Goal: Task Accomplishment & Management: Complete application form

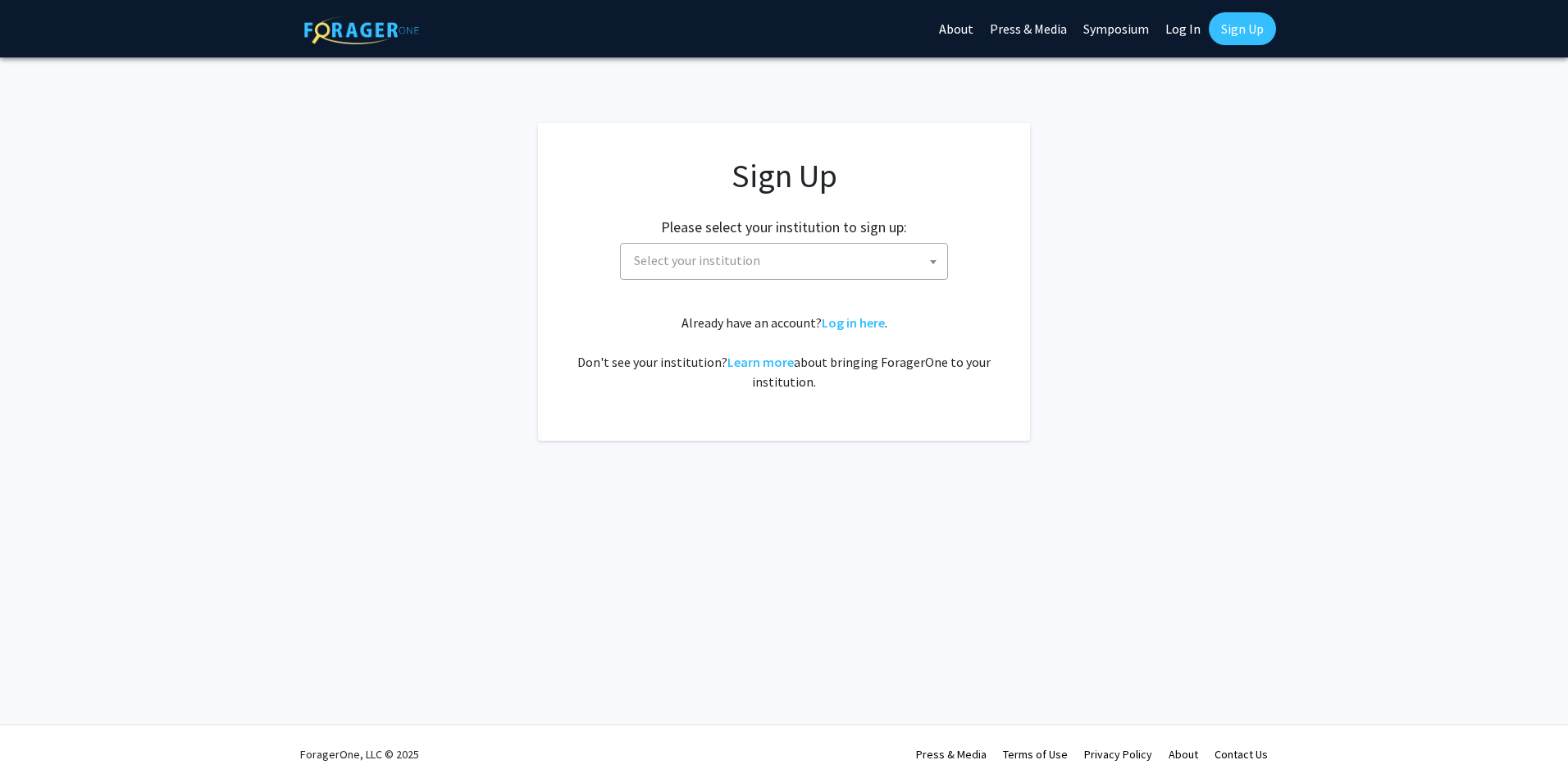
click at [873, 268] on span "Select your institution" at bounding box center [787, 260] width 320 height 34
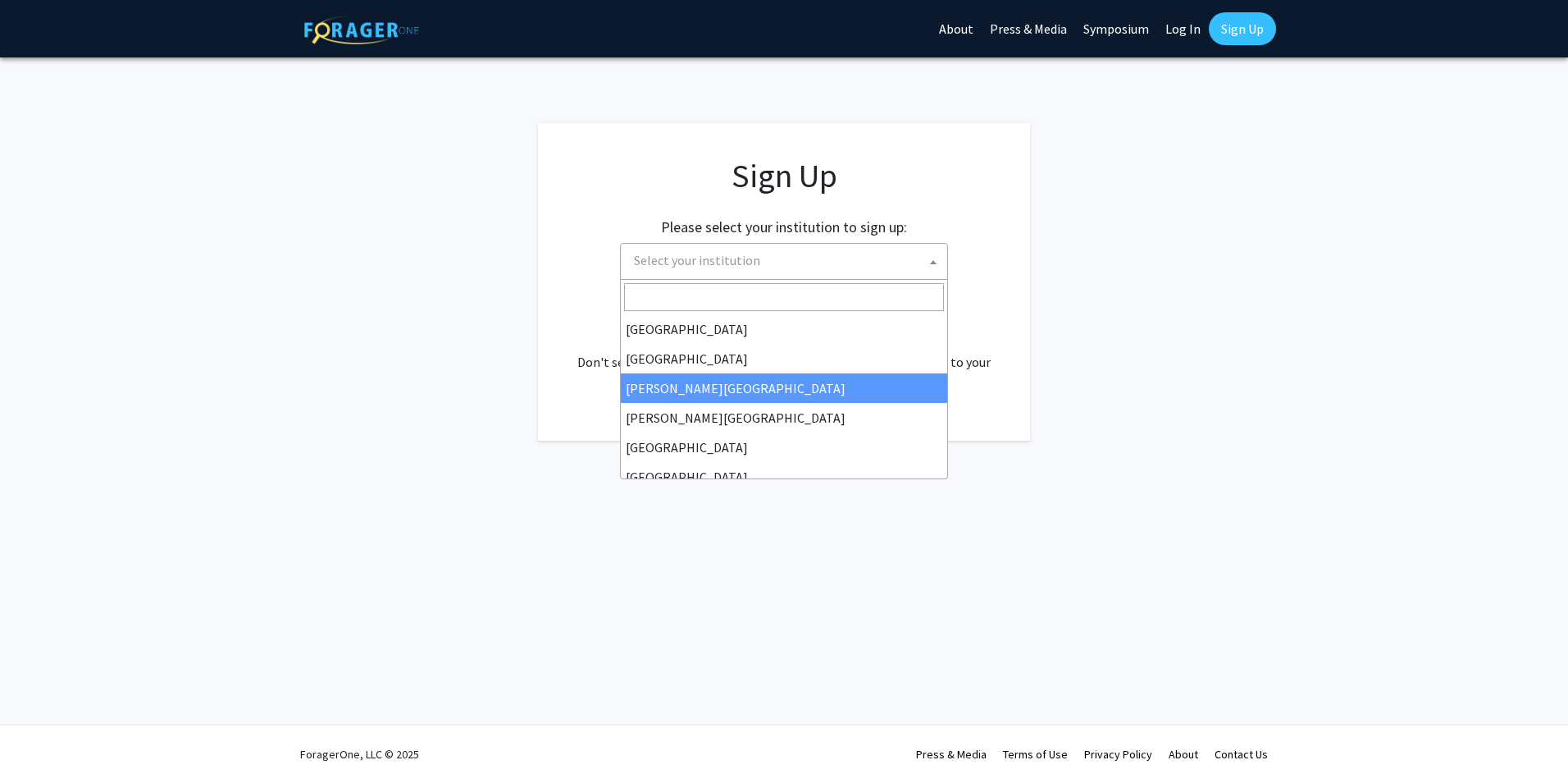
scroll to position [246, 0]
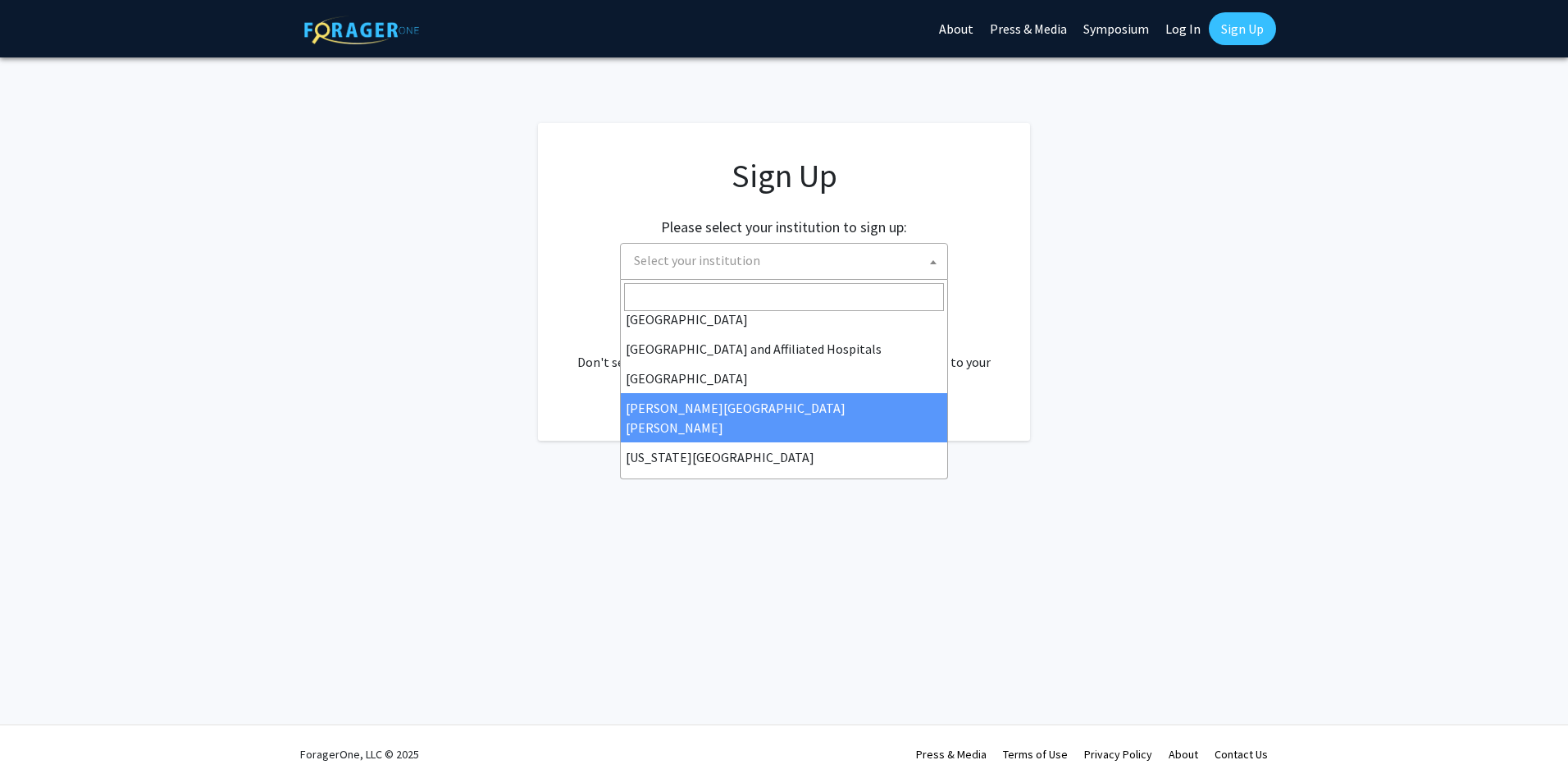
select select "1"
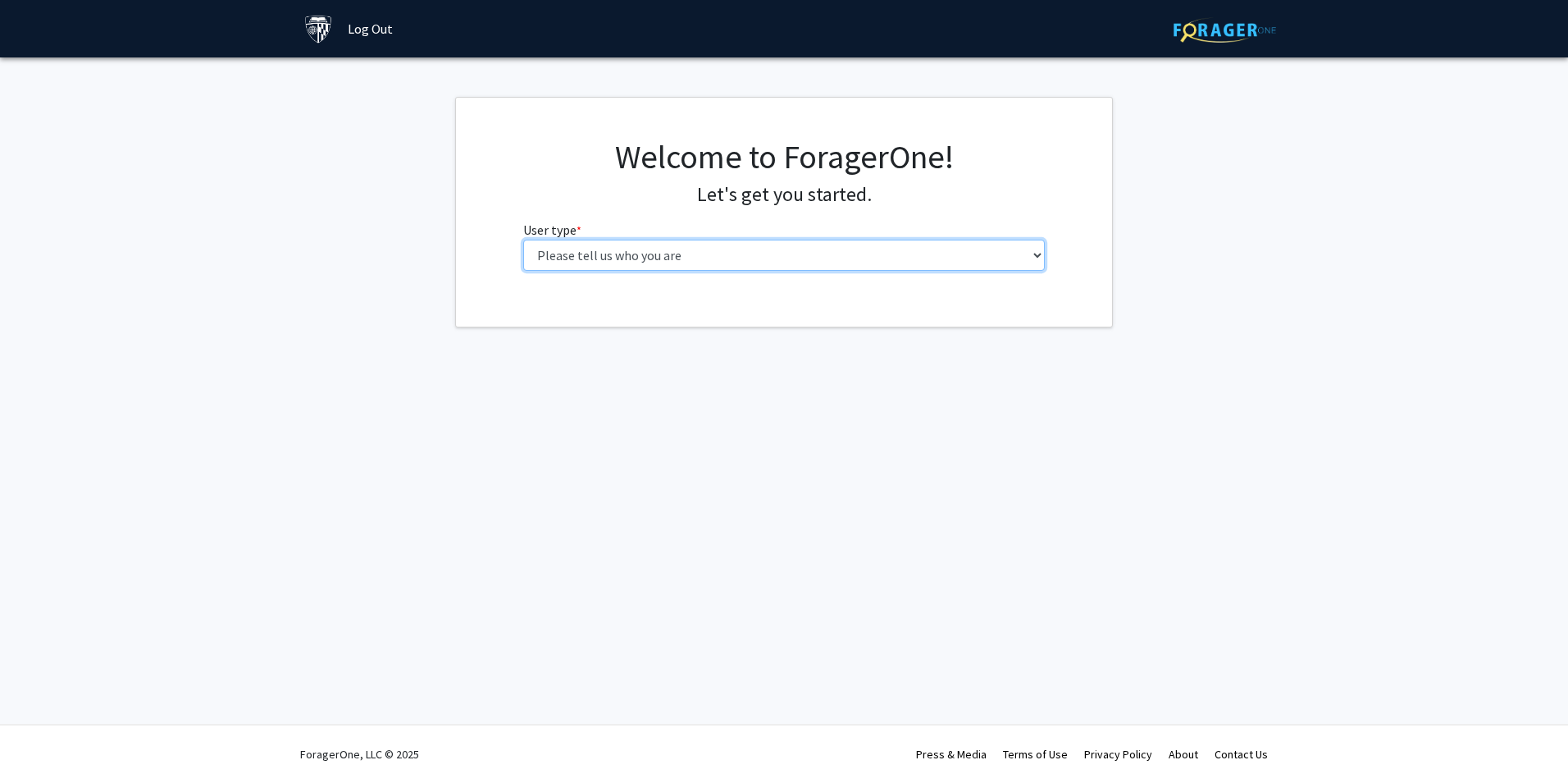
select select "2: masters"
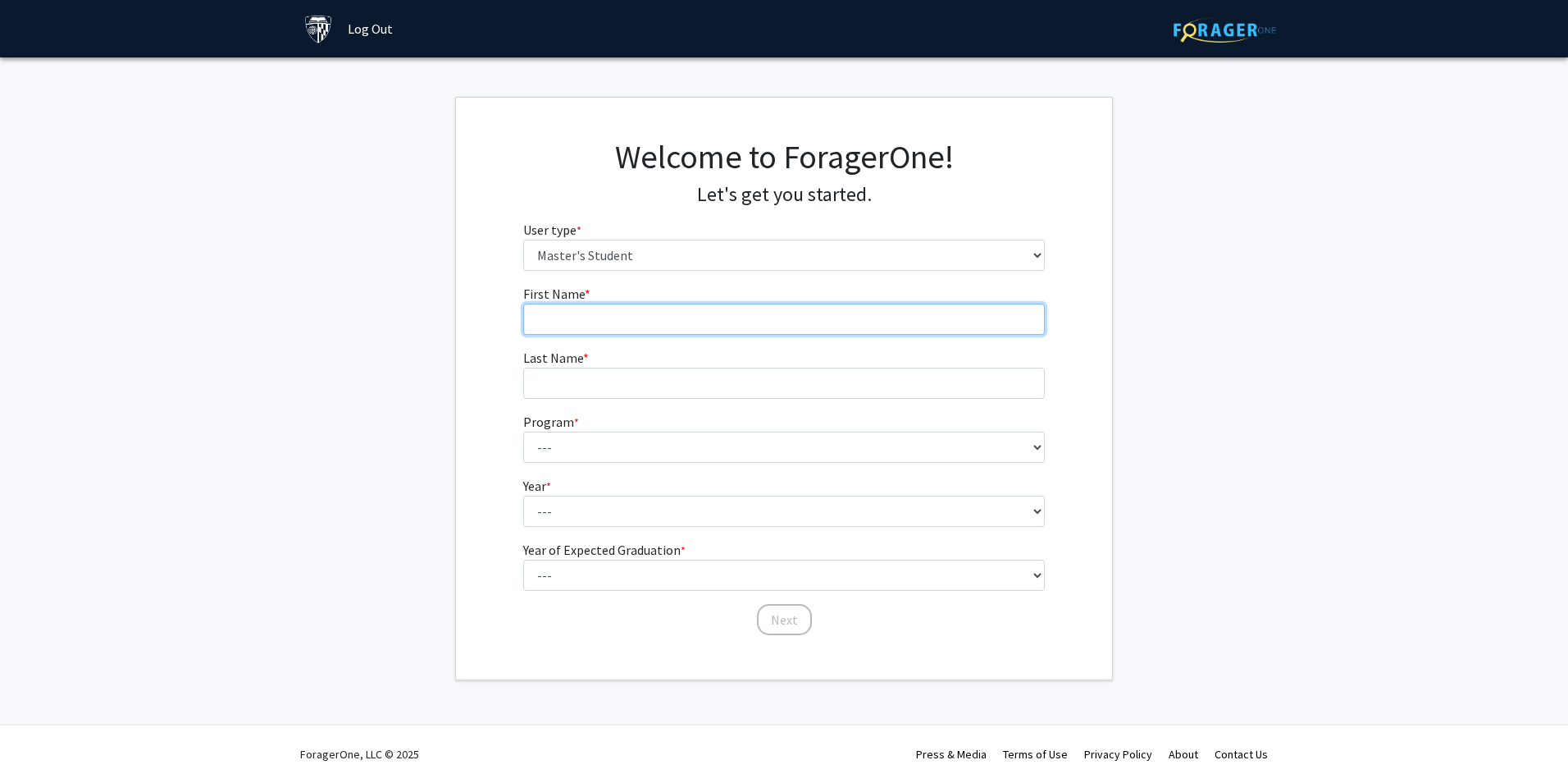
click at [789, 320] on input "First Name * required" at bounding box center [784, 319] width 522 height 31
type input "Imani"
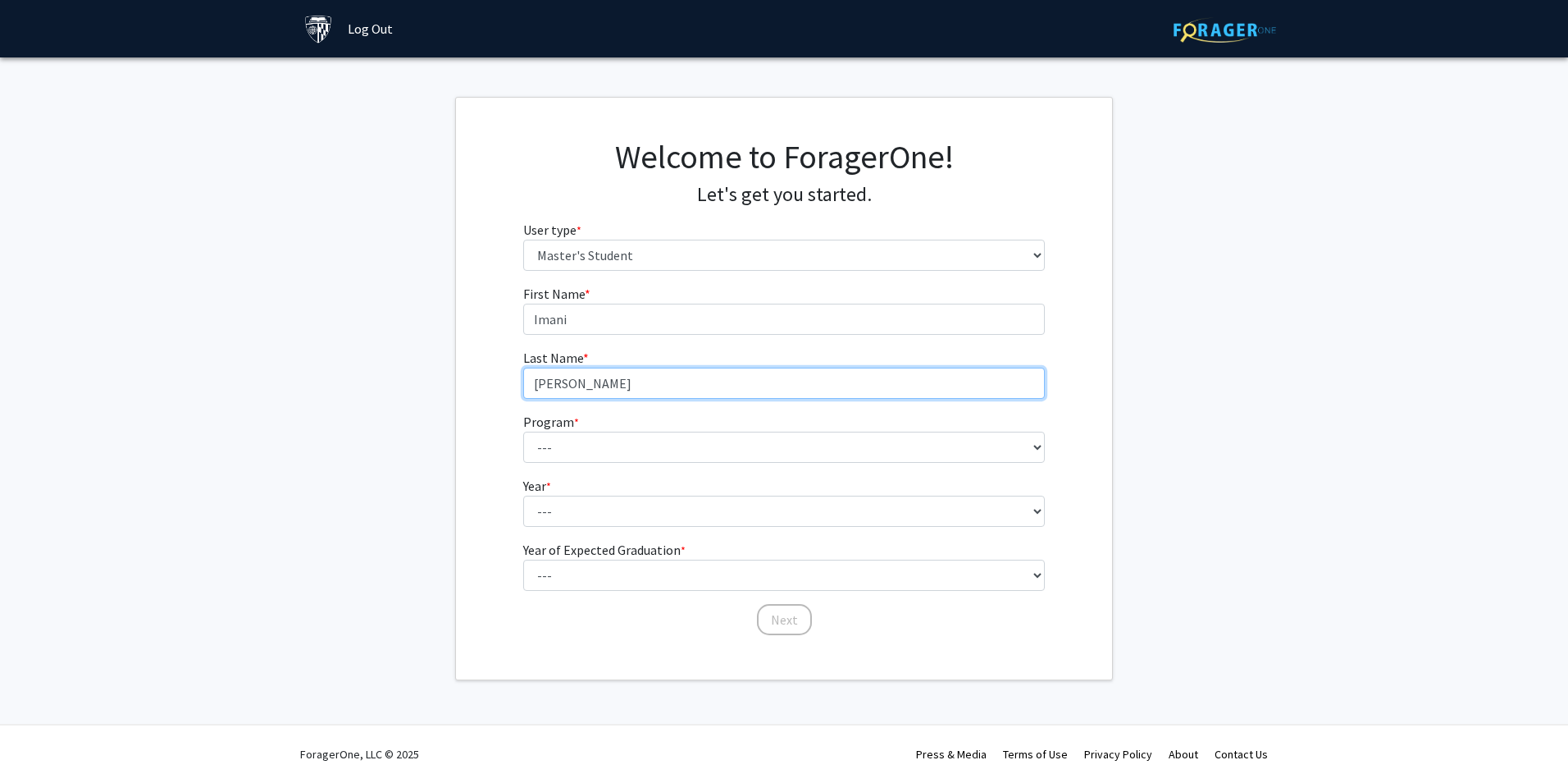
type input "[PERSON_NAME]"
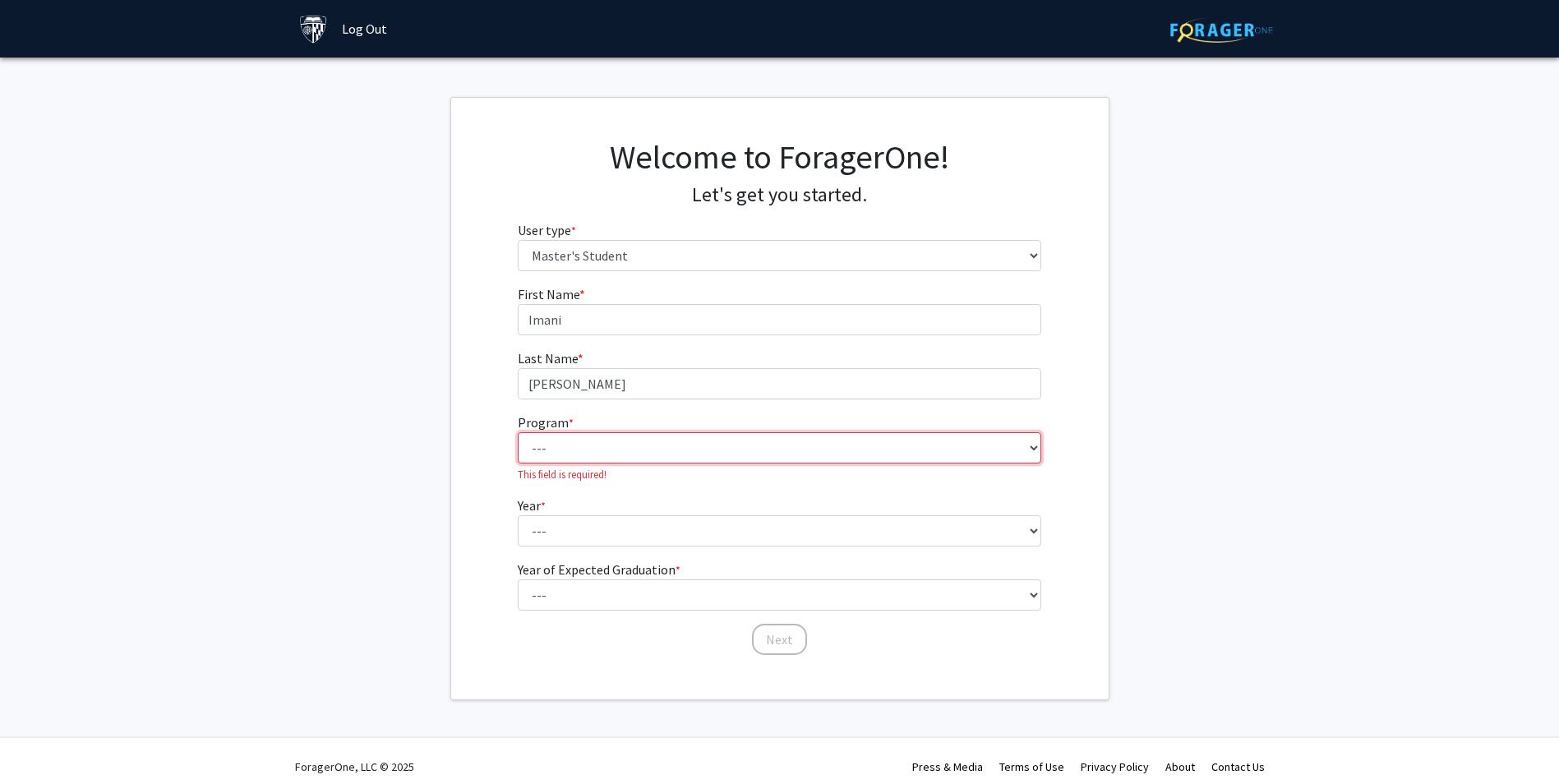
select select "94: 78"
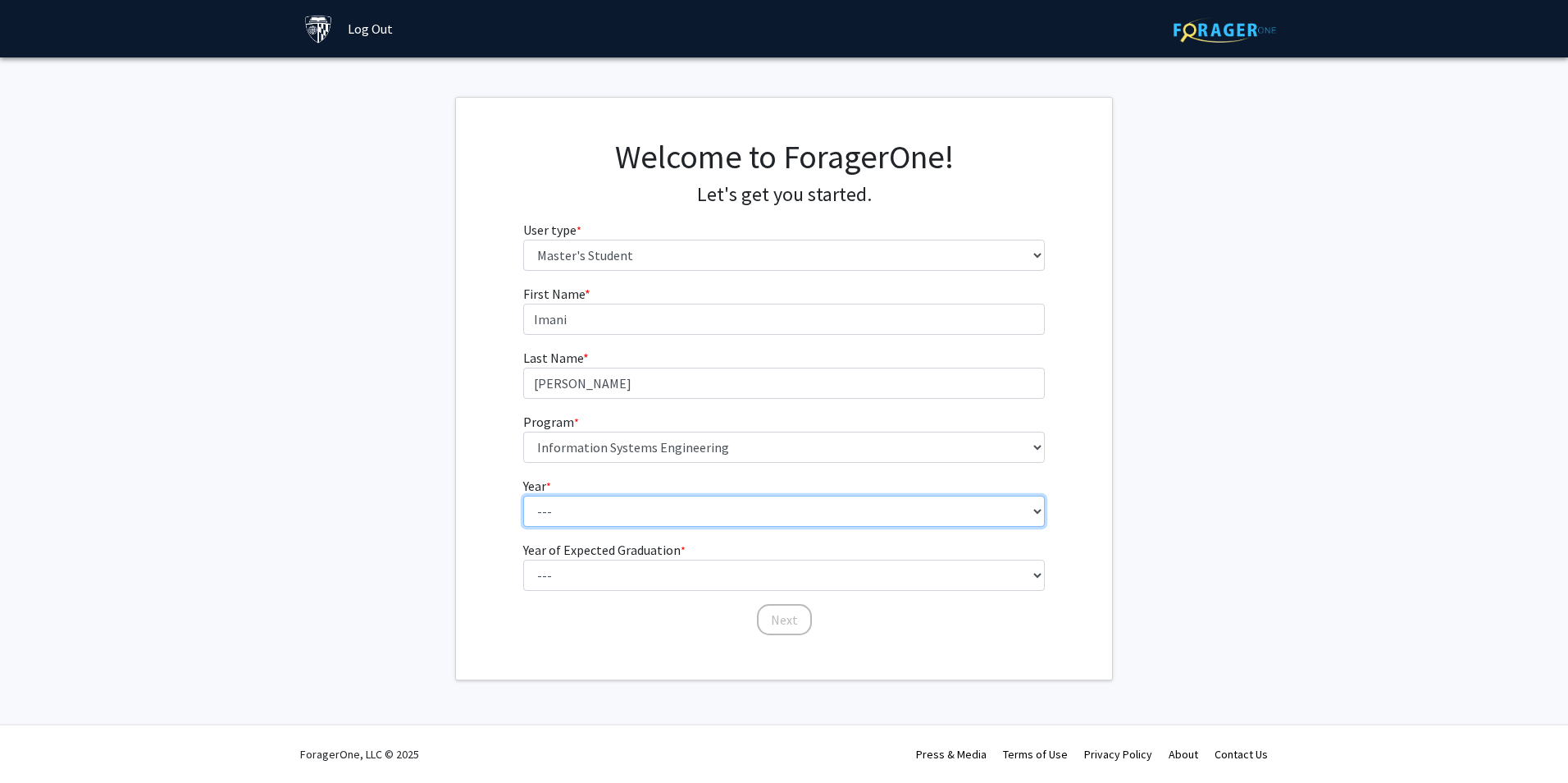
select select "1: first_year"
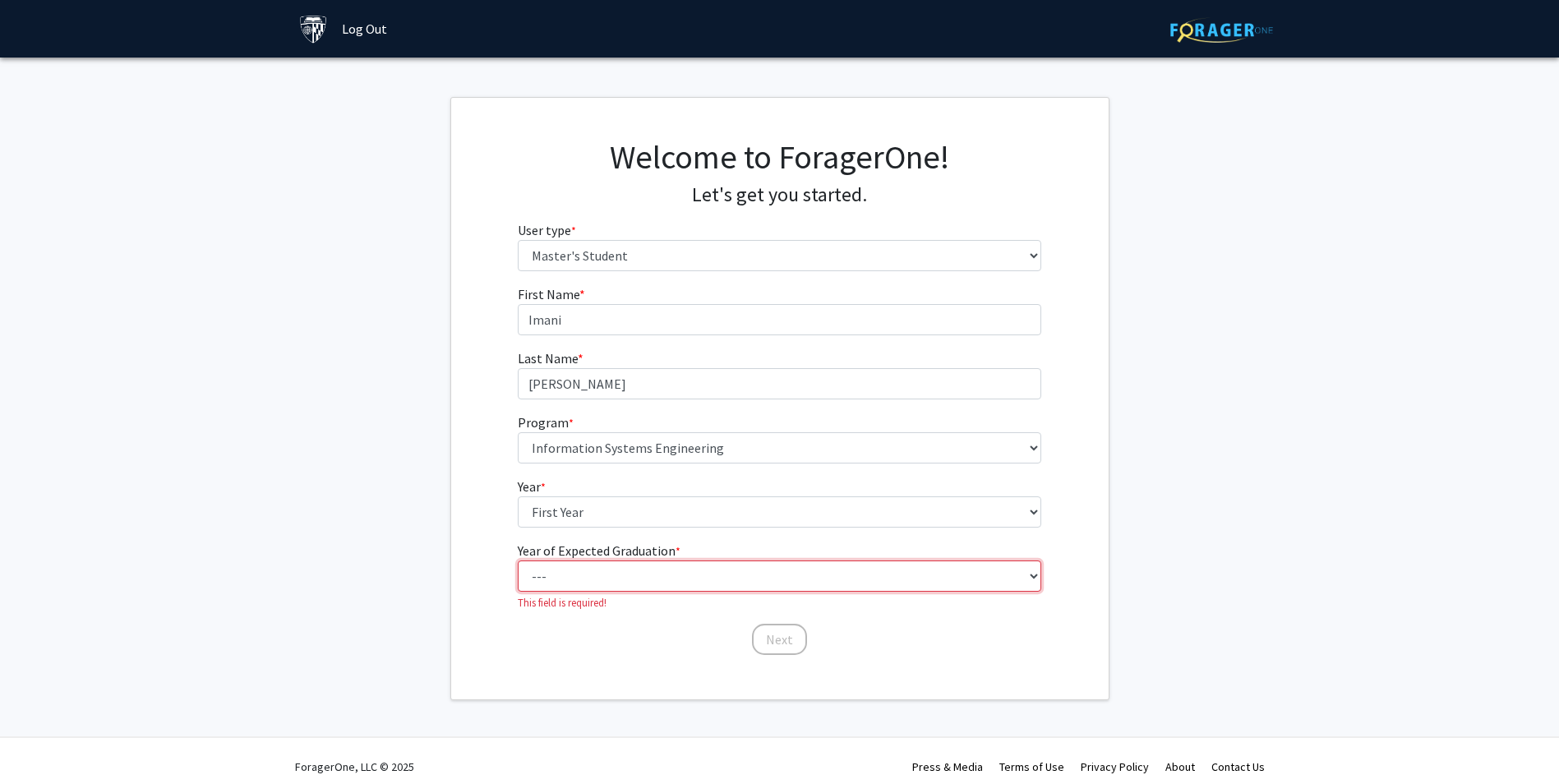
select select "3: 2027"
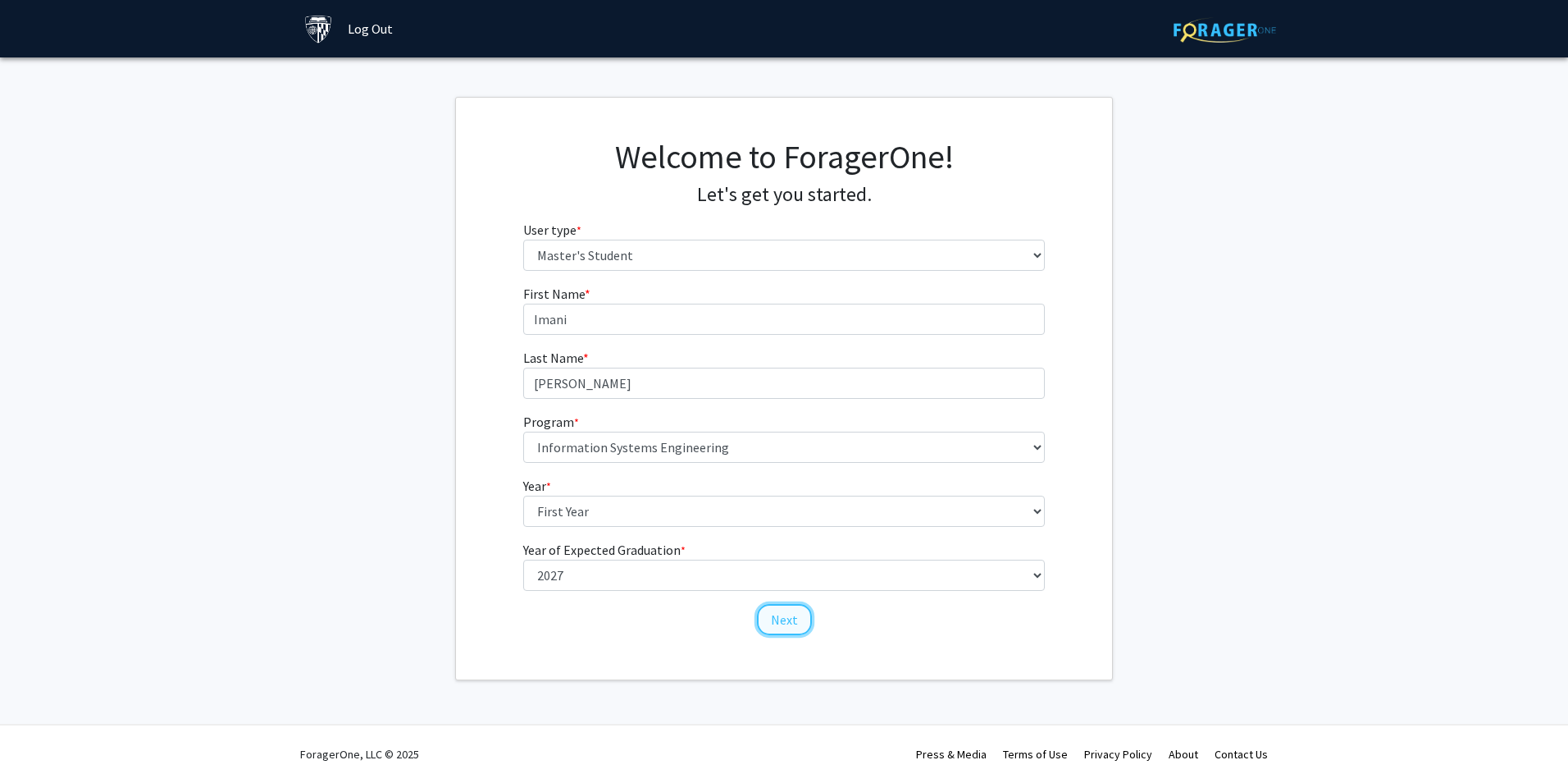
click at [780, 608] on button "Next" at bounding box center [784, 620] width 55 height 31
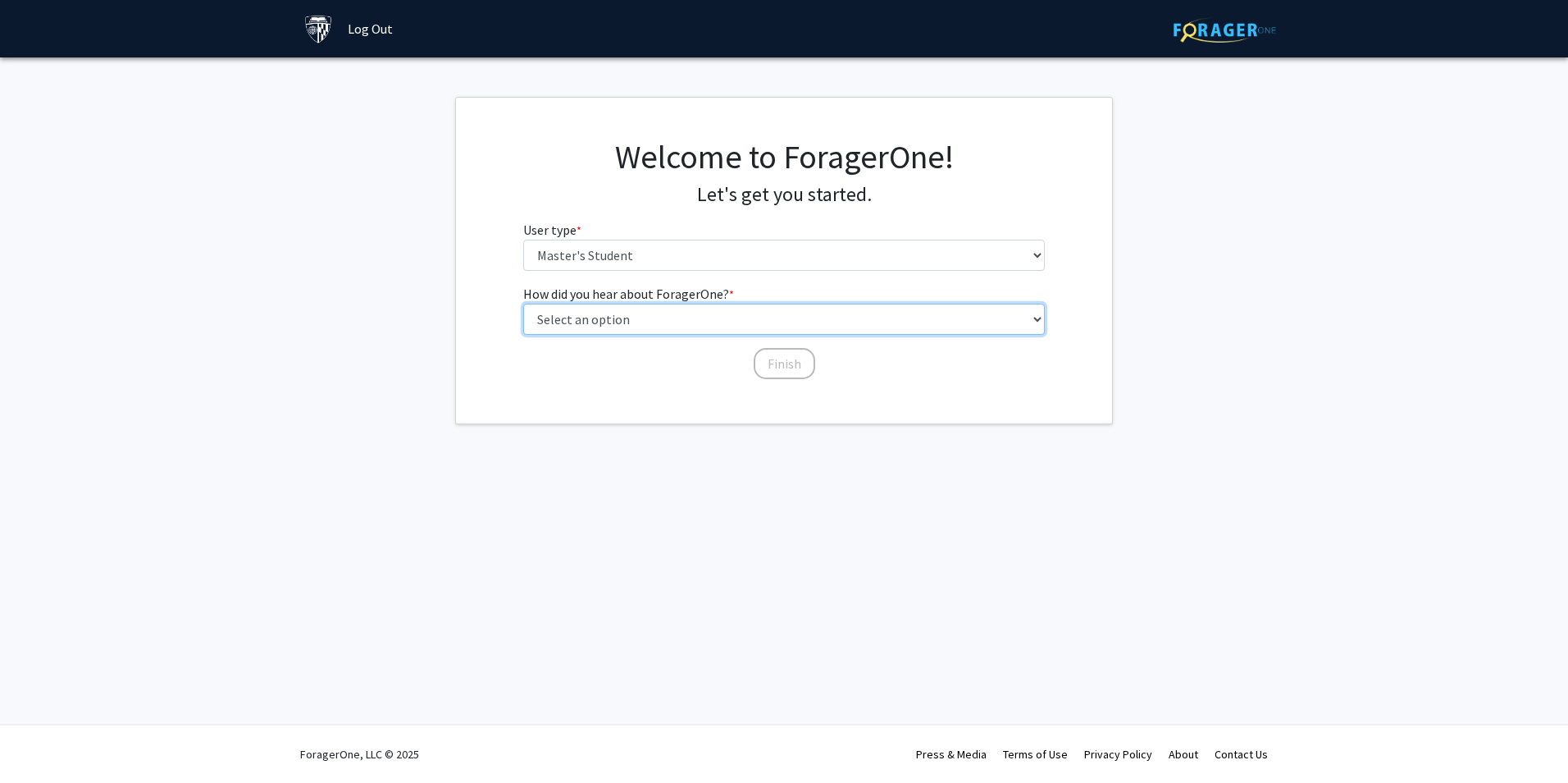
select select "3: university_website"
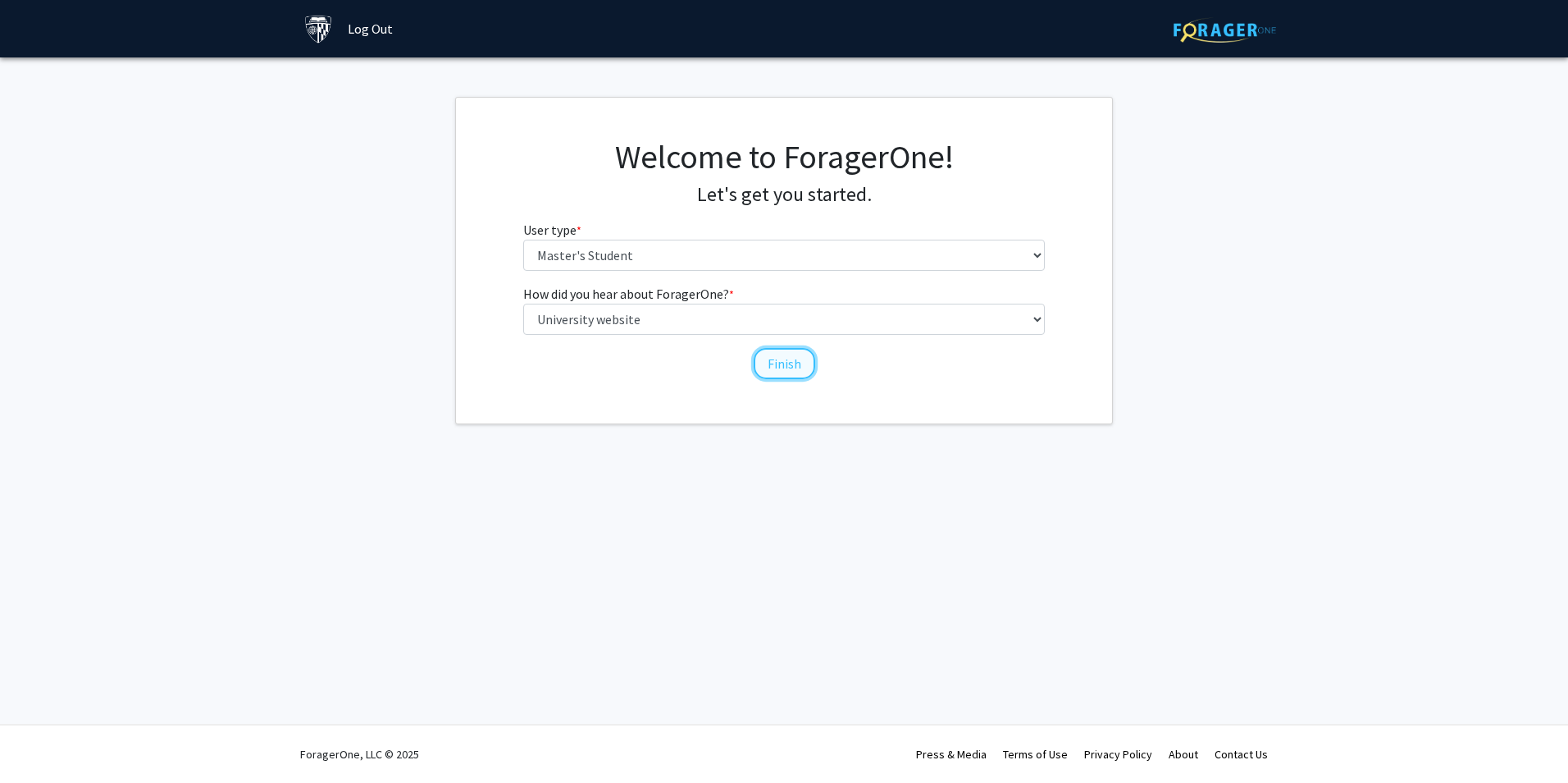
click at [799, 364] on button "Finish" at bounding box center [784, 363] width 62 height 31
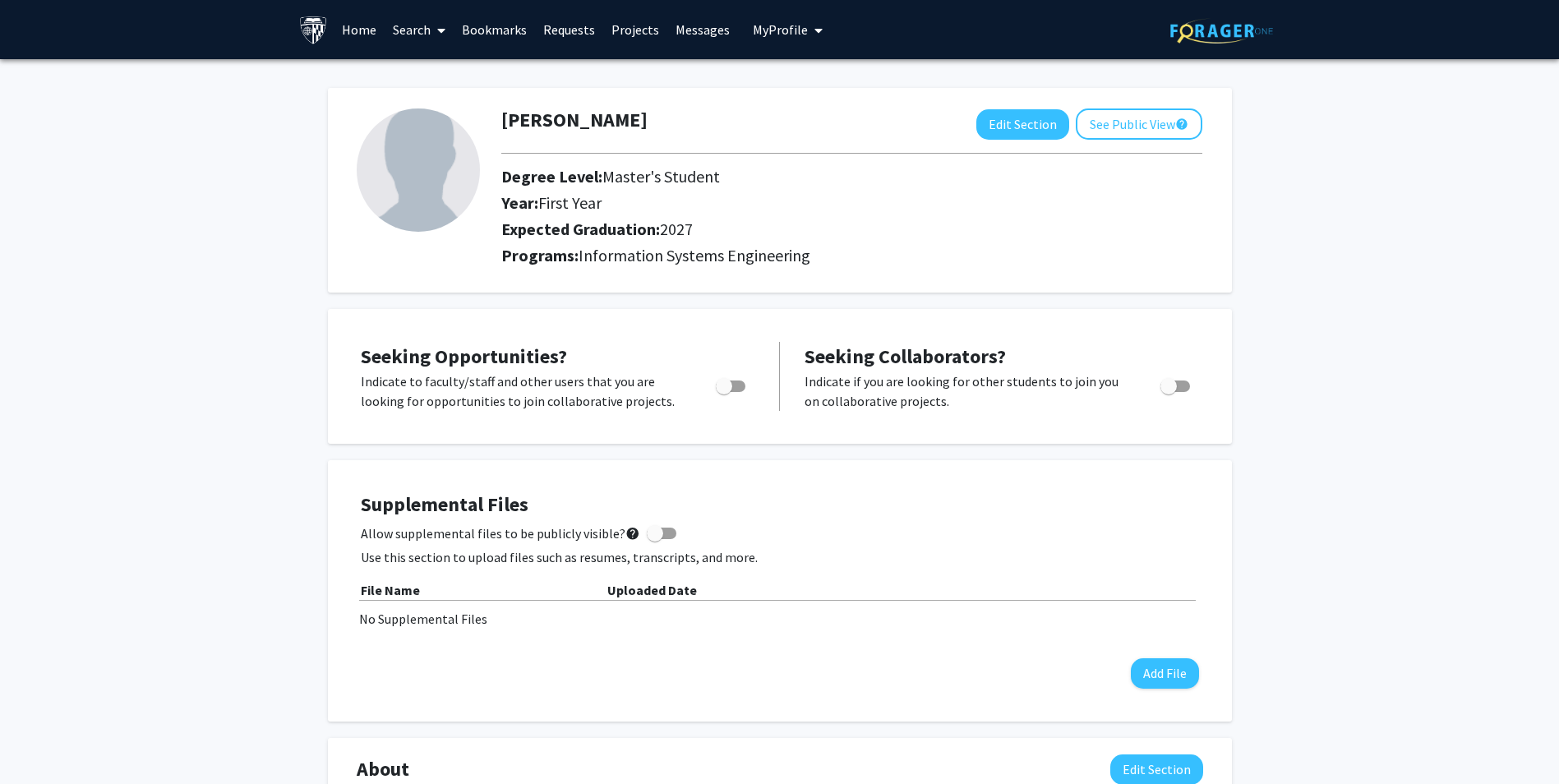
click at [433, 30] on span at bounding box center [438, 30] width 15 height 58
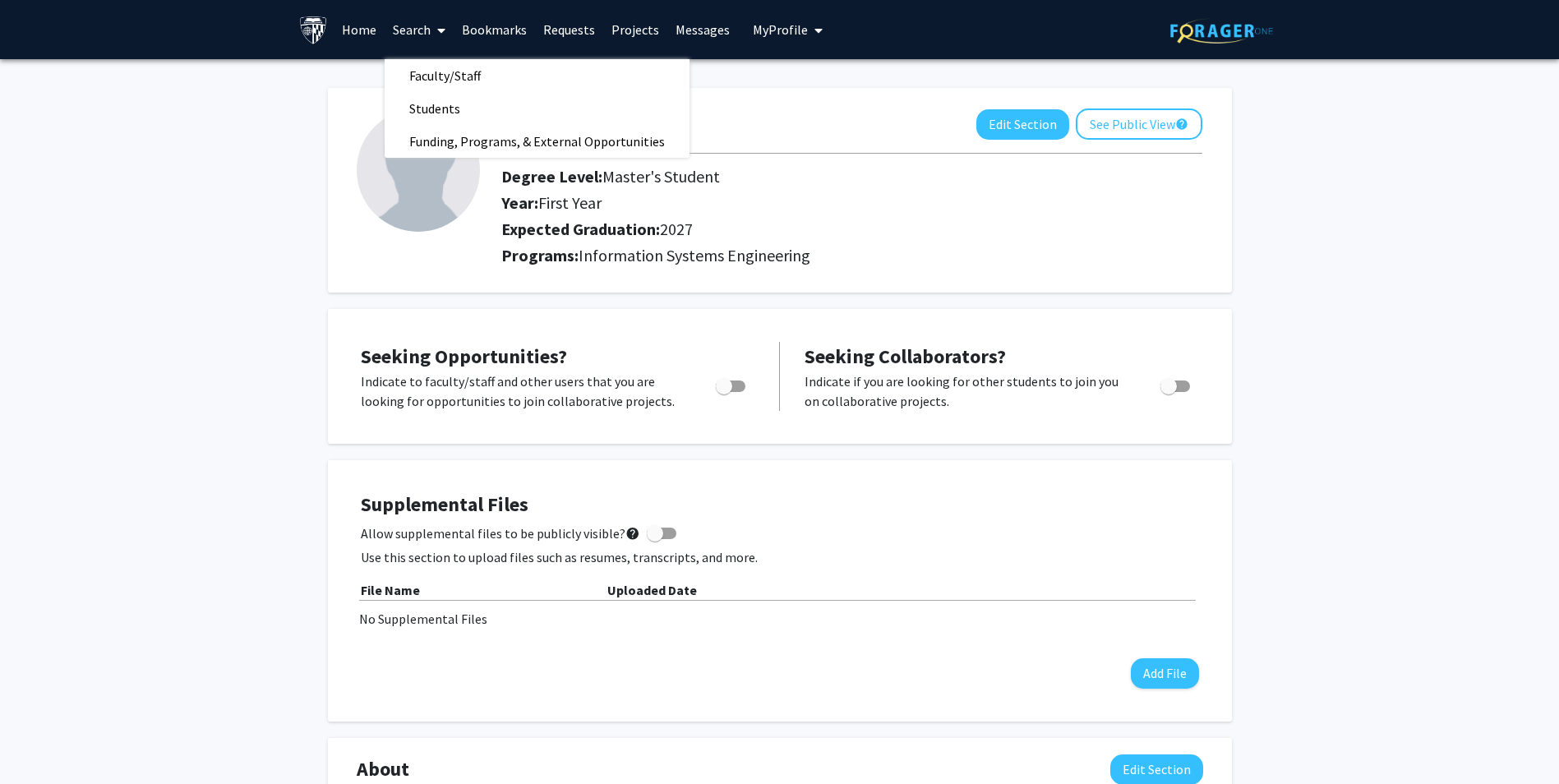
click at [372, 34] on link "Home" at bounding box center [359, 29] width 51 height 58
